Goal: Find specific page/section: Find specific page/section

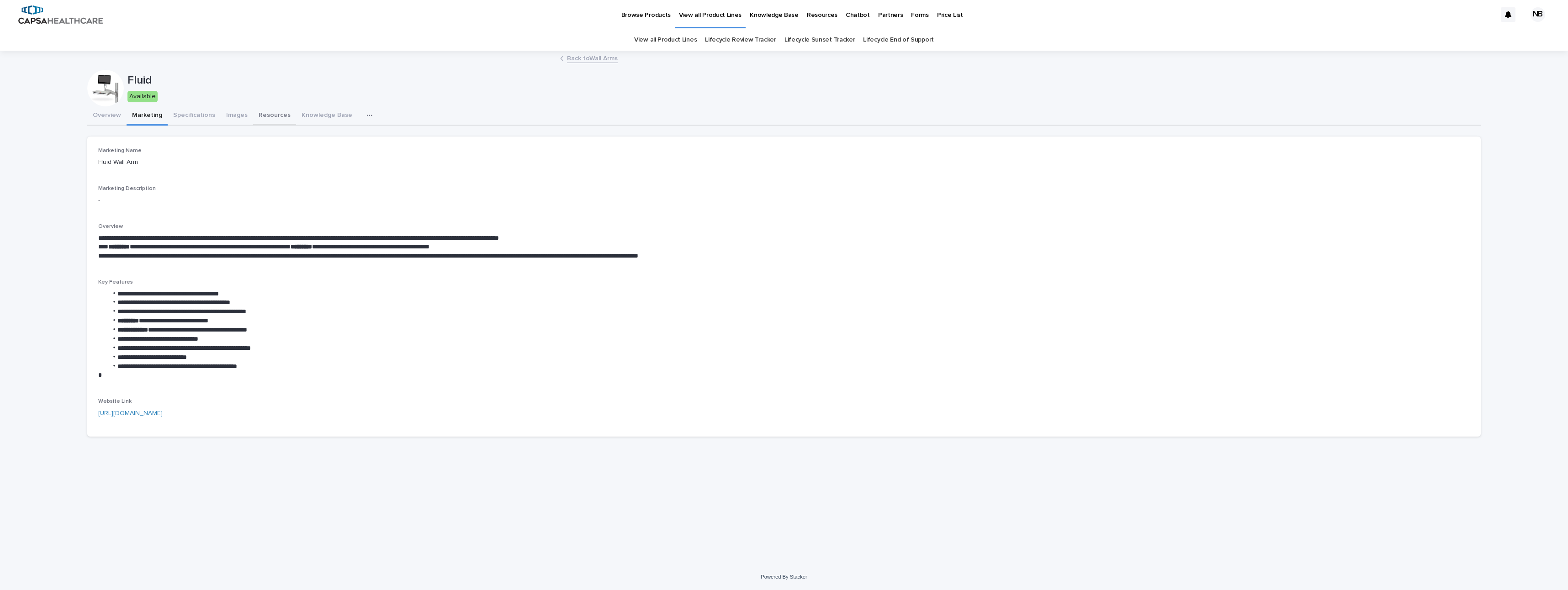
click at [268, 116] on button "Resources" at bounding box center [274, 116] width 43 height 19
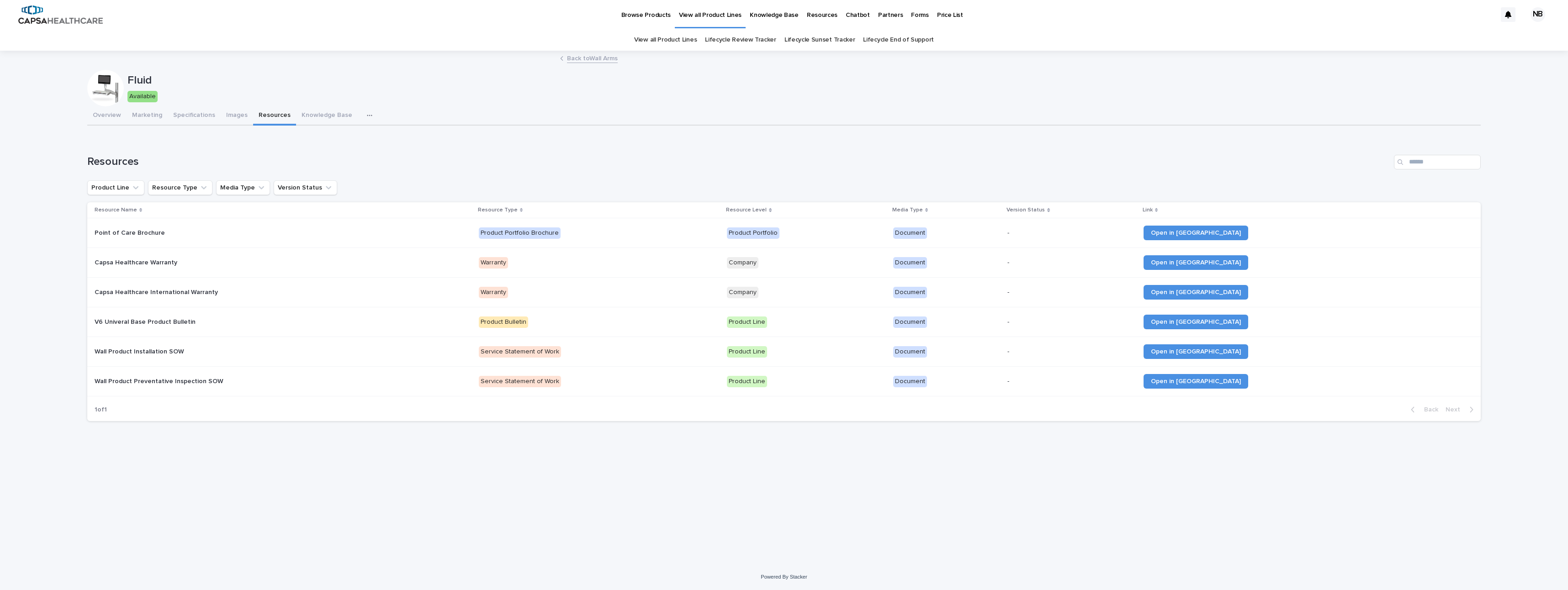
click at [606, 61] on link "Back to Wall Arms" at bounding box center [592, 57] width 51 height 11
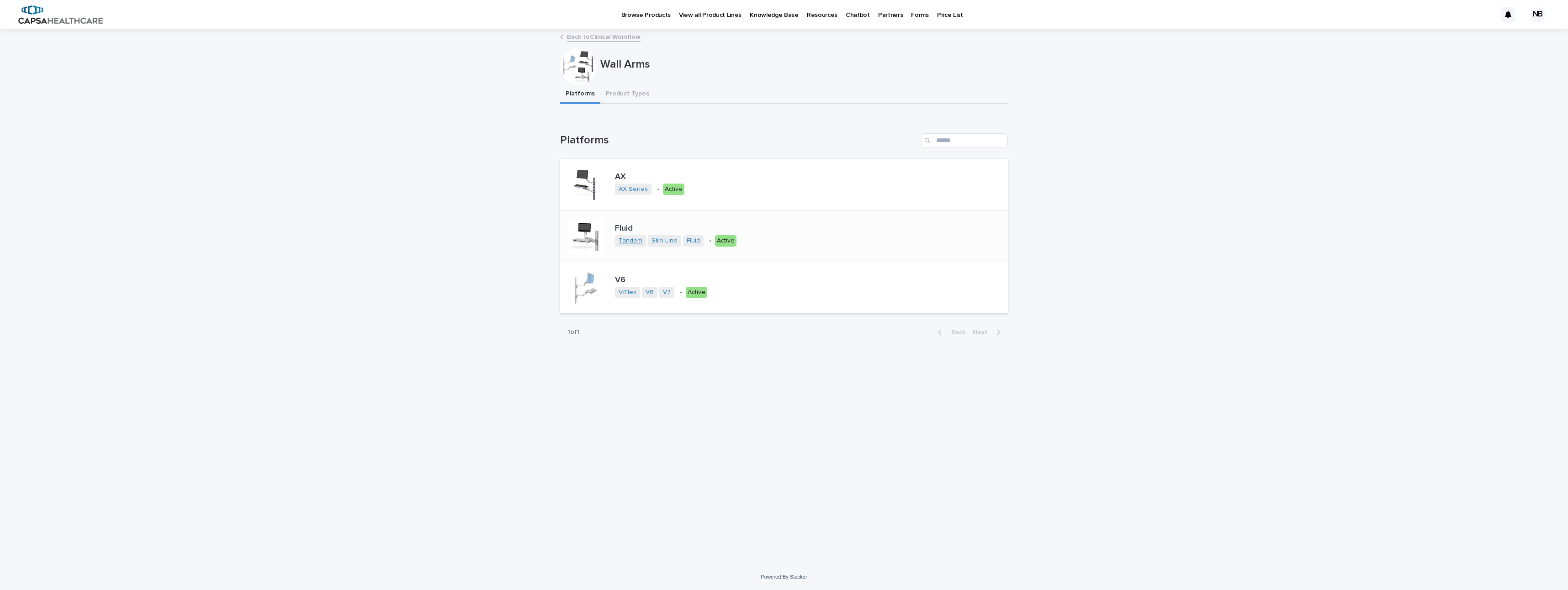
click at [635, 239] on link "Tandem" at bounding box center [631, 241] width 24 height 8
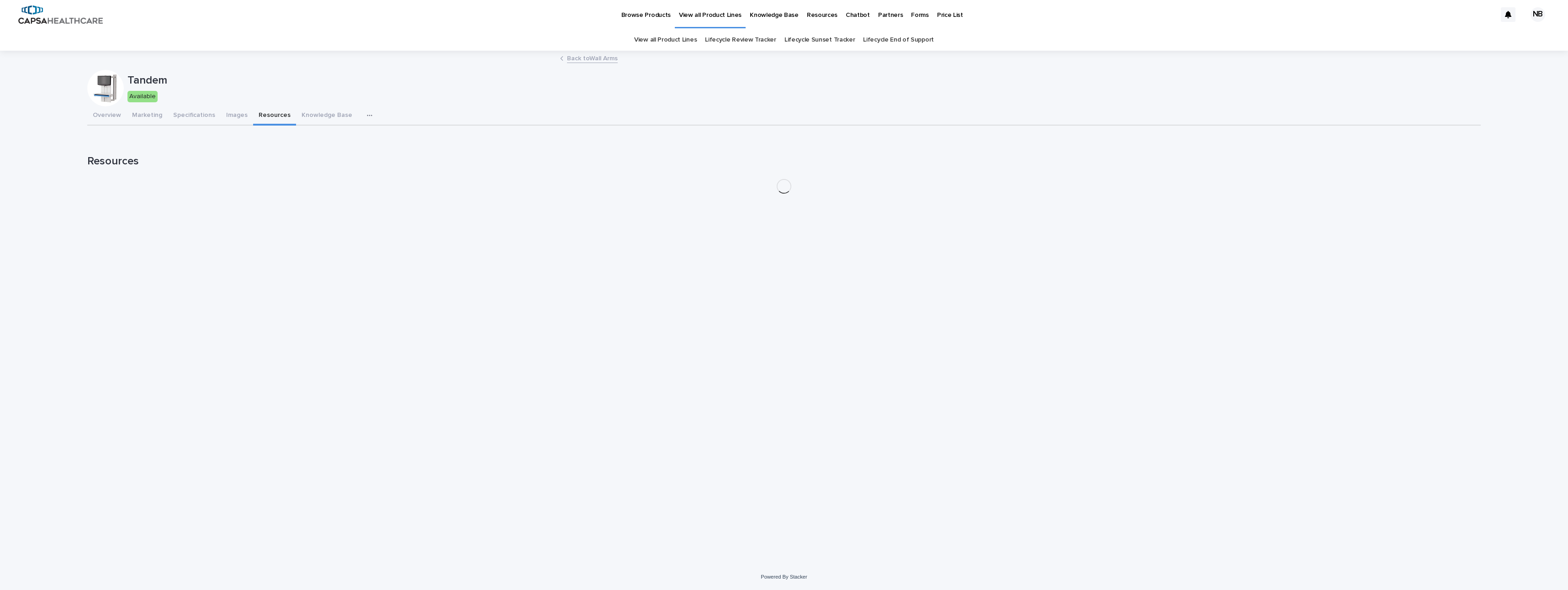
click at [255, 118] on button "Resources" at bounding box center [274, 116] width 43 height 19
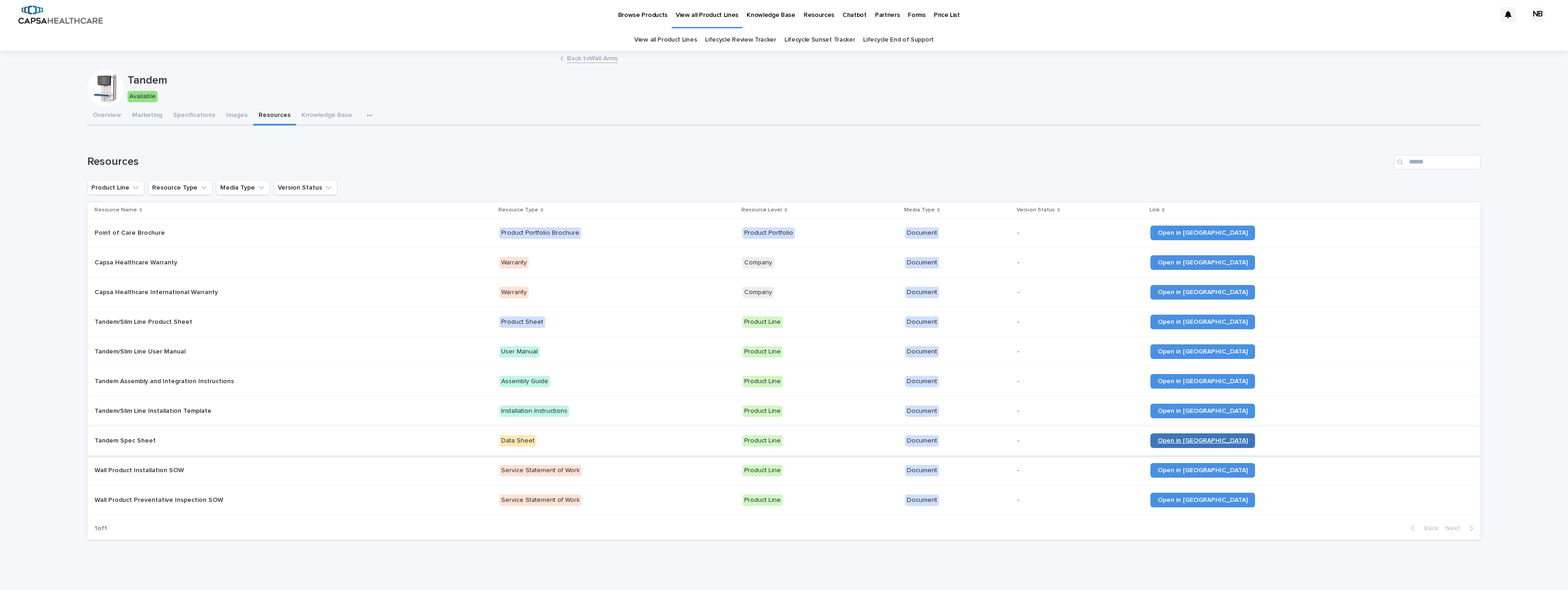
click at [1255, 445] on link "Open in [GEOGRAPHIC_DATA]" at bounding box center [1203, 441] width 104 height 15
